Goal: Navigation & Orientation: Find specific page/section

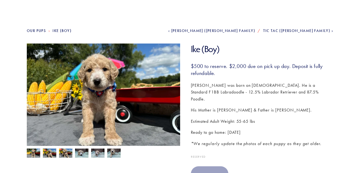
scroll to position [54, 0]
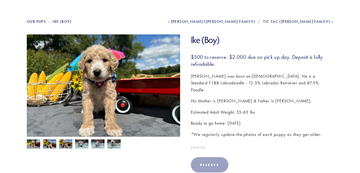
click at [50, 144] on img at bounding box center [49, 144] width 13 height 10
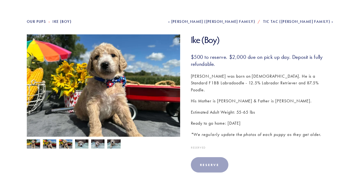
click at [65, 145] on img at bounding box center [65, 144] width 13 height 10
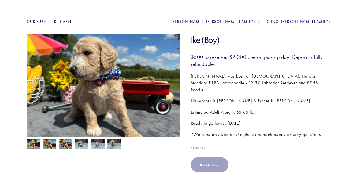
click at [49, 143] on img at bounding box center [49, 144] width 13 height 10
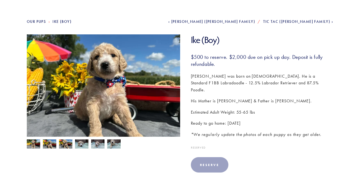
click at [86, 142] on img at bounding box center [81, 144] width 13 height 10
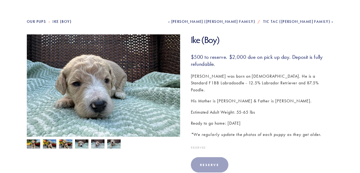
click at [95, 141] on img at bounding box center [97, 144] width 13 height 10
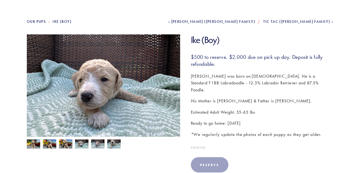
click at [115, 143] on img at bounding box center [113, 144] width 13 height 10
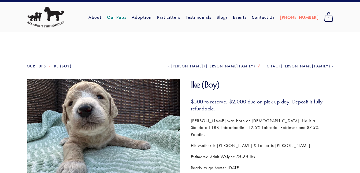
scroll to position [0, 0]
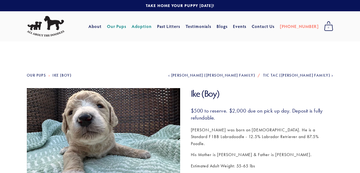
click at [152, 25] on link "Adoption" at bounding box center [142, 26] width 20 height 10
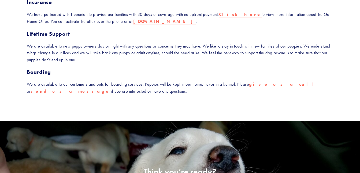
scroll to position [419, 0]
